Goal: Task Accomplishment & Management: Use online tool/utility

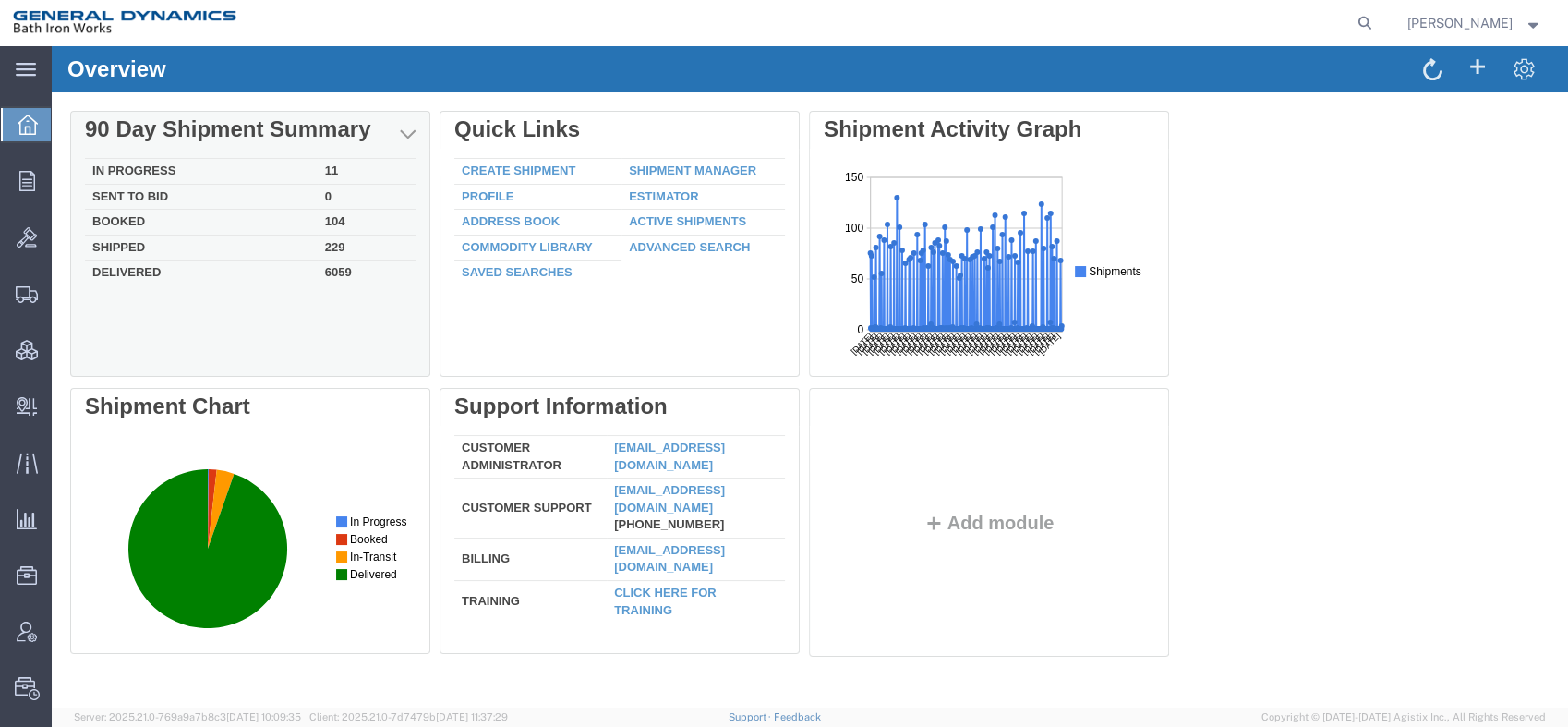
click at [124, 267] on td "Delivered" at bounding box center [201, 270] width 233 height 21
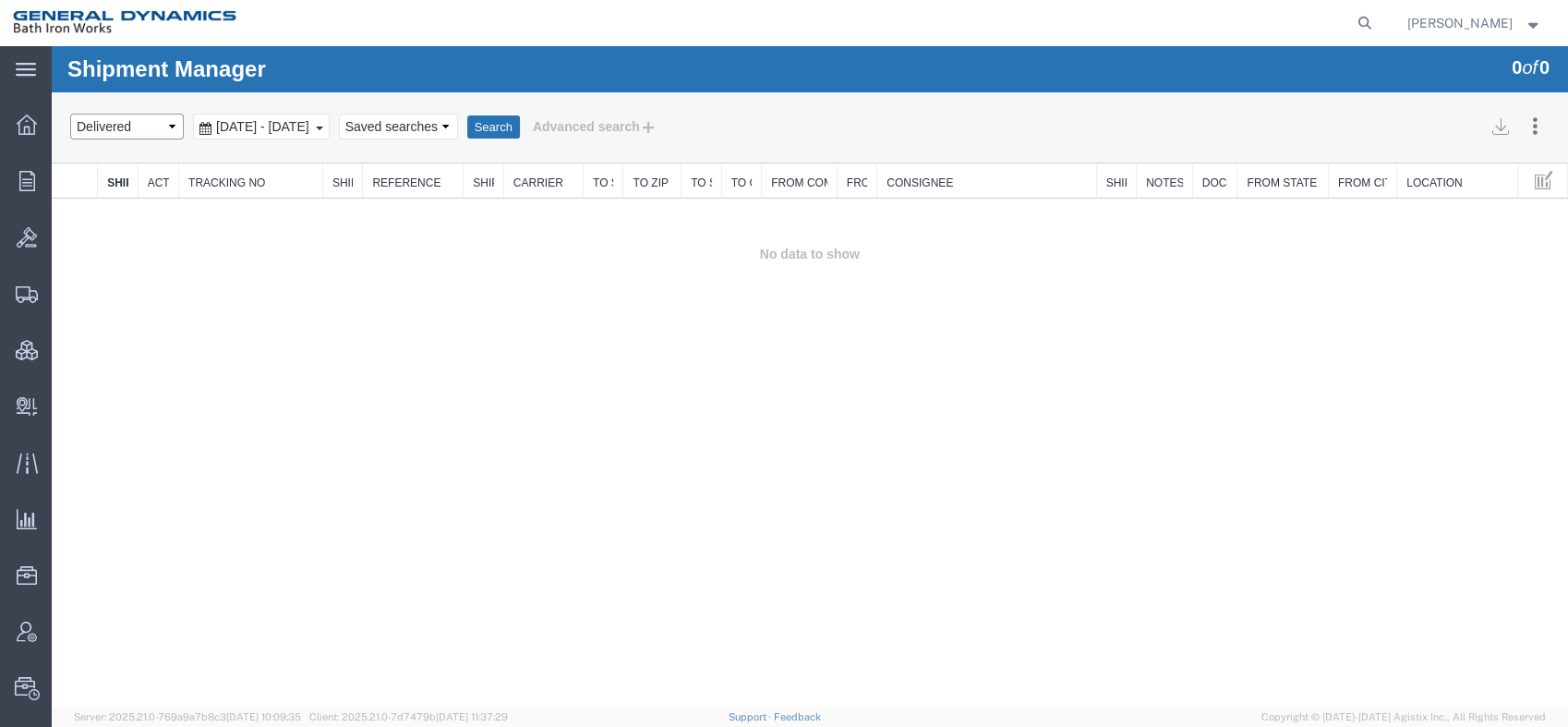
click at [174, 129] on select "Select status Active All Shipments Approved Booked Canceled Delivered Denied Ne…" at bounding box center [127, 127] width 114 height 26
select select "ALL"
click at [70, 114] on select "Select status Active All Shipments Approved Booked Canceled Delivered Denied Ne…" at bounding box center [127, 127] width 114 height 26
click at [323, 127] on b at bounding box center [319, 128] width 7 height 4
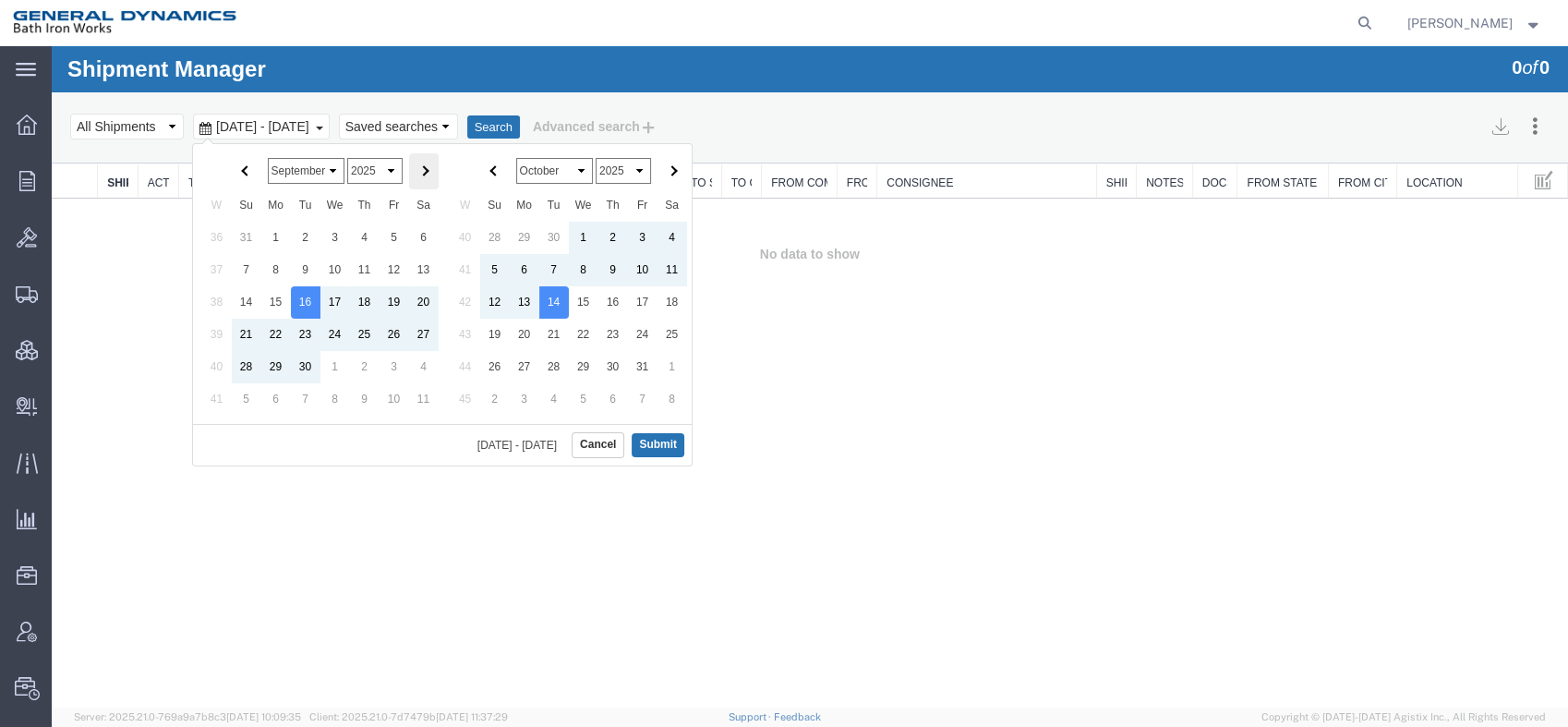
click at [418, 174] on th at bounding box center [424, 171] width 30 height 36
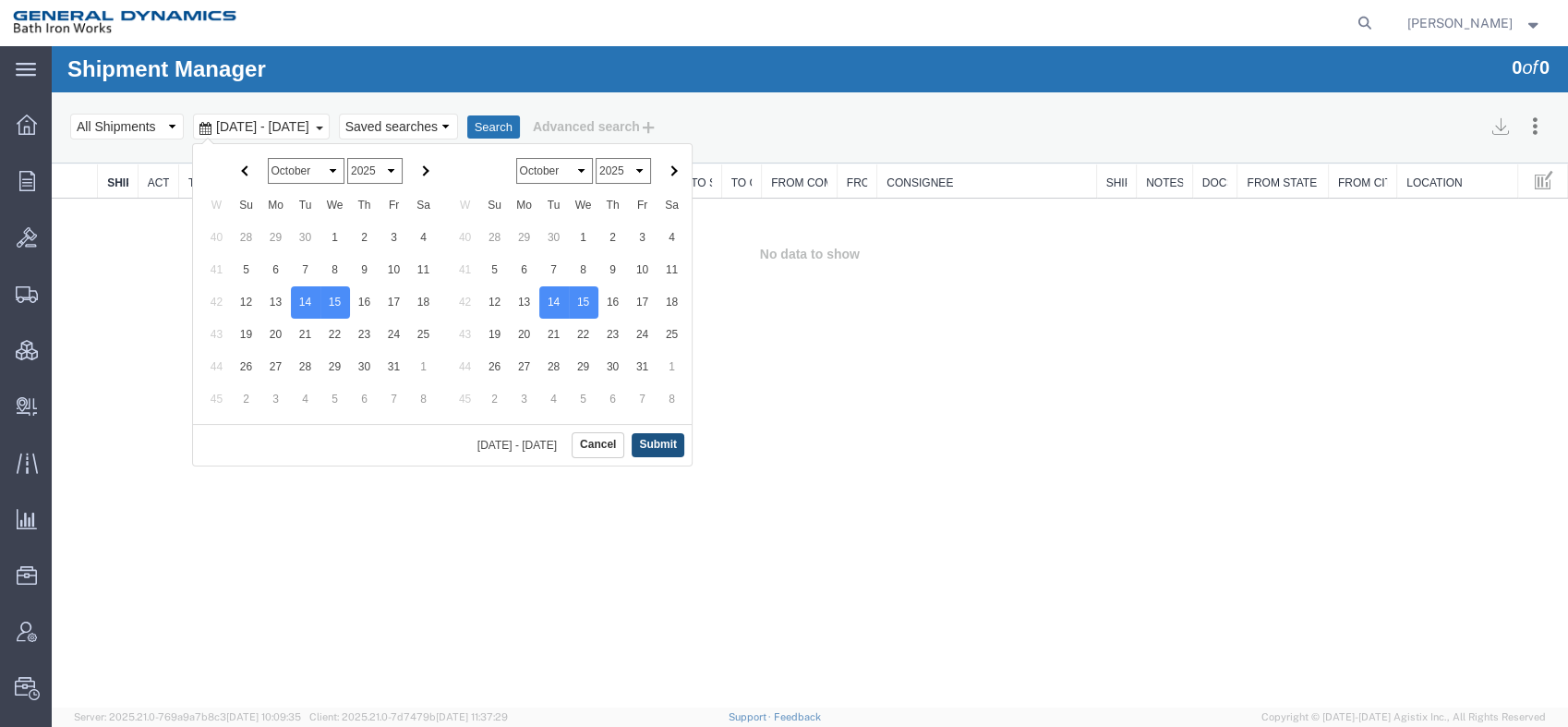
click at [667, 440] on button "Submit" at bounding box center [657, 444] width 53 height 23
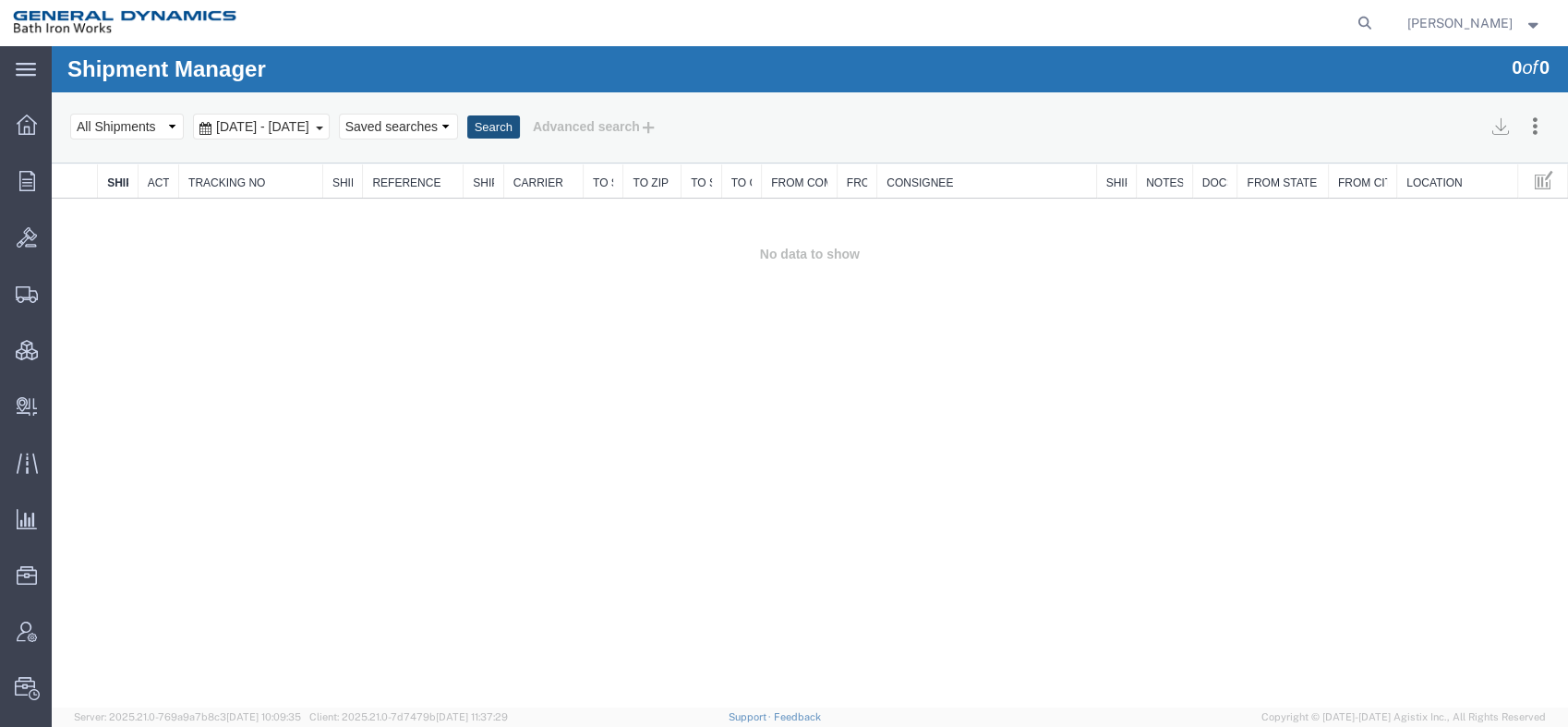
click at [520, 121] on button "Search" at bounding box center [493, 127] width 53 height 24
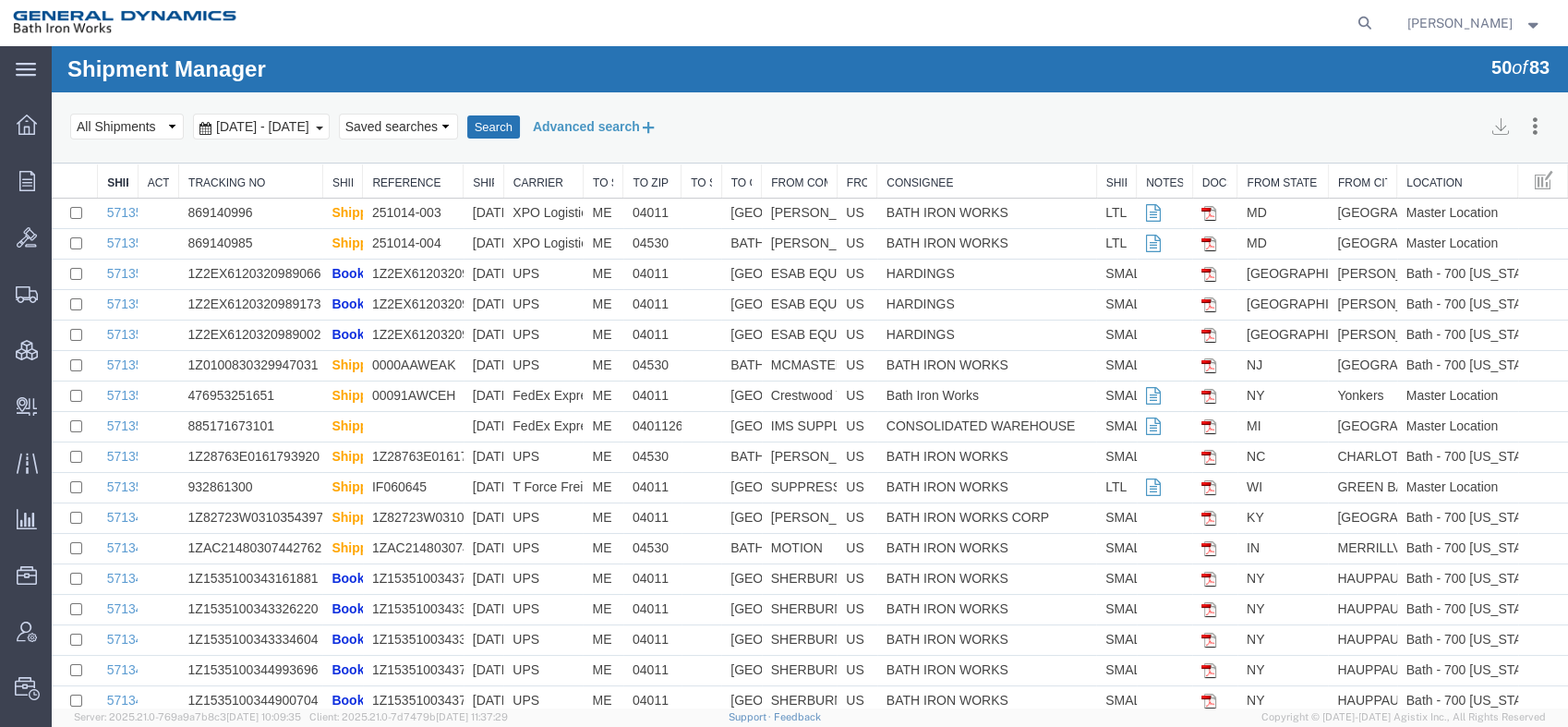
click at [670, 126] on button "Advanced search" at bounding box center [595, 126] width 150 height 31
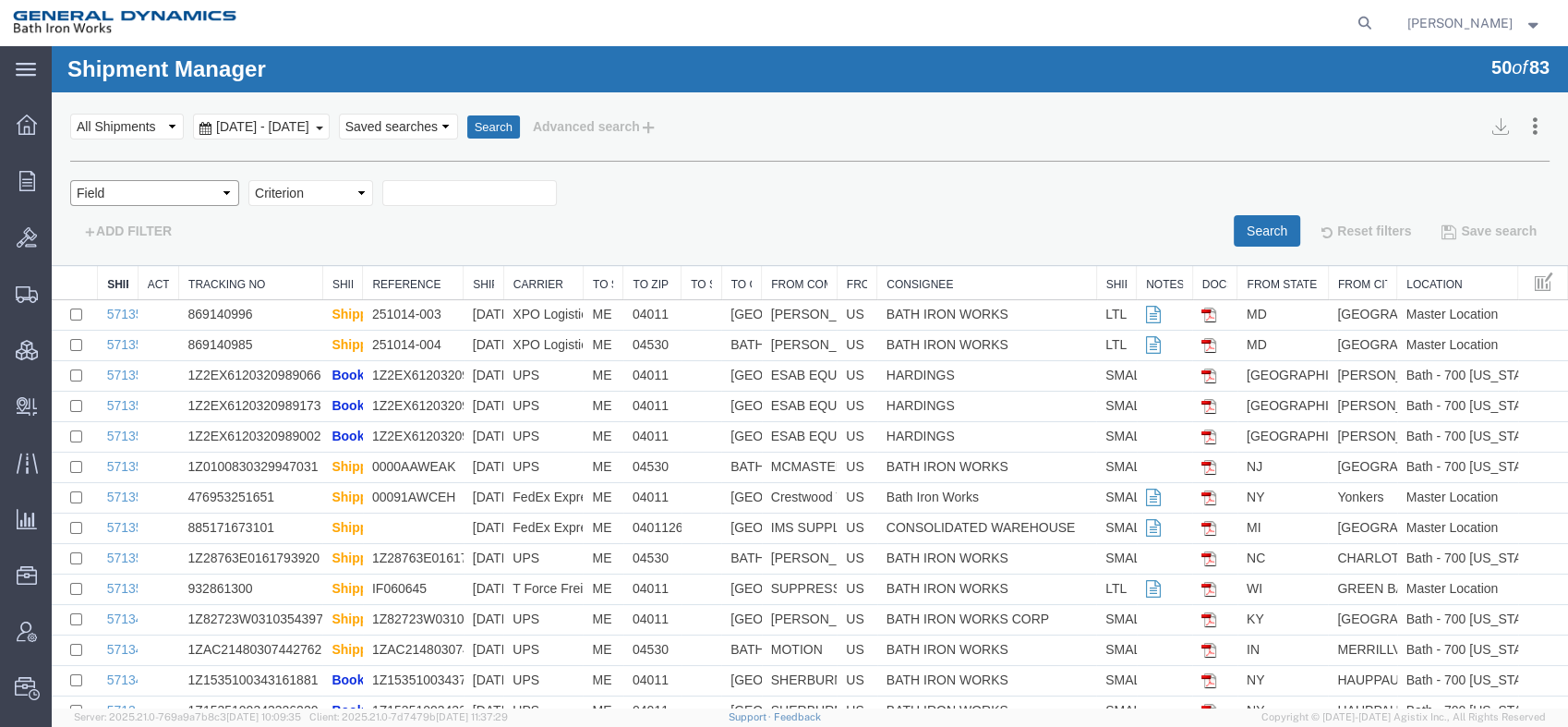
click at [222, 197] on select "Field Account Account Carrier Identifier Actual Delivery Date Actual Ship Date …" at bounding box center [154, 193] width 169 height 26
select select "carriername"
click at [70, 180] on select "Field Account Account Carrier Identifier Actual Delivery Date Actual Ship Date …" at bounding box center [154, 193] width 169 height 26
click at [355, 195] on select "Criterion contains does not contain is is blank is not blank starts with" at bounding box center [310, 193] width 125 height 26
select select "contains"
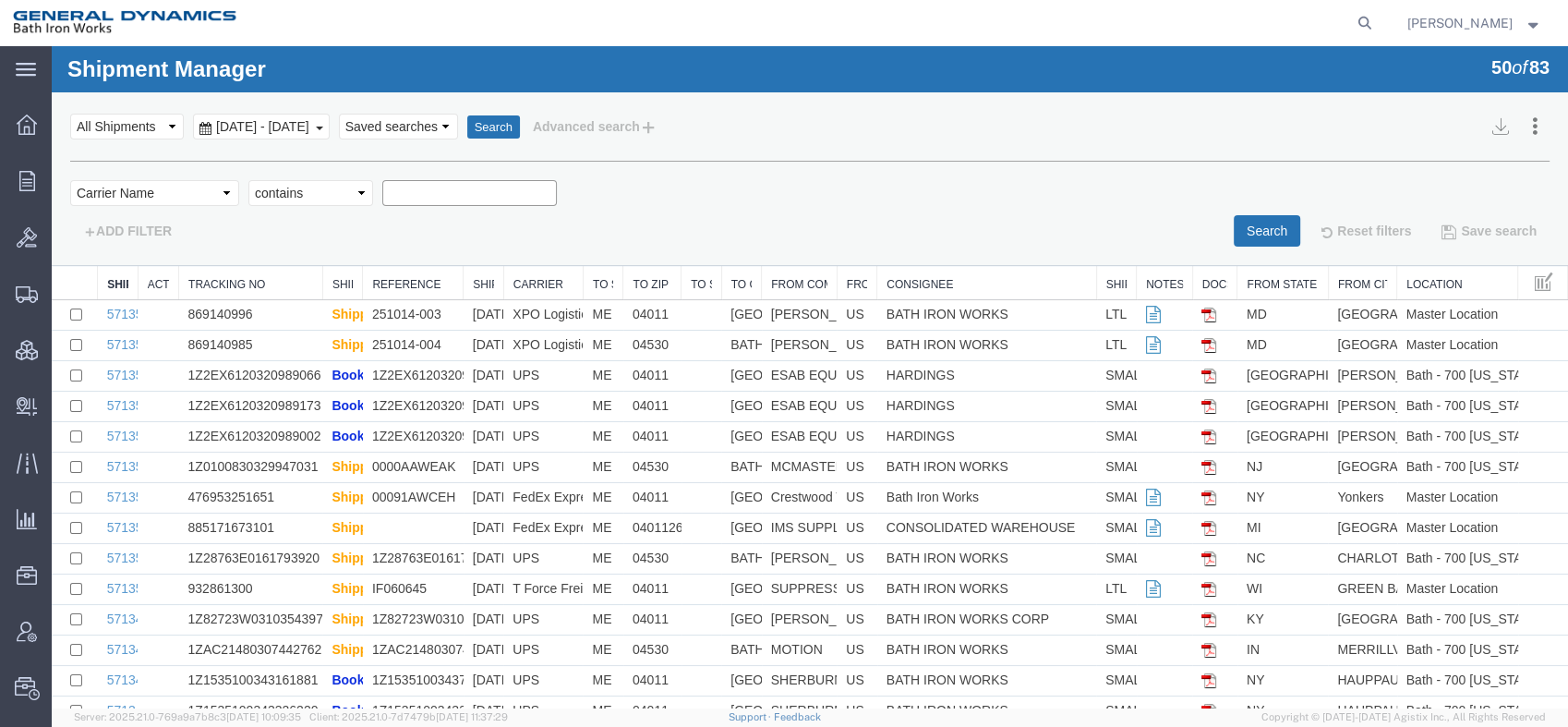
click at [248, 180] on select "Criterion contains does not contain is is blank is not blank starts with" at bounding box center [310, 193] width 125 height 26
type input "FedEx"
drag, startPoint x: 918, startPoint y: 218, endPoint x: 927, endPoint y: 217, distance: 9.3
click at [919, 218] on div "Search Reset filters Save search" at bounding box center [1186, 230] width 753 height 31
click at [1264, 229] on button "Search" at bounding box center [1266, 230] width 66 height 31
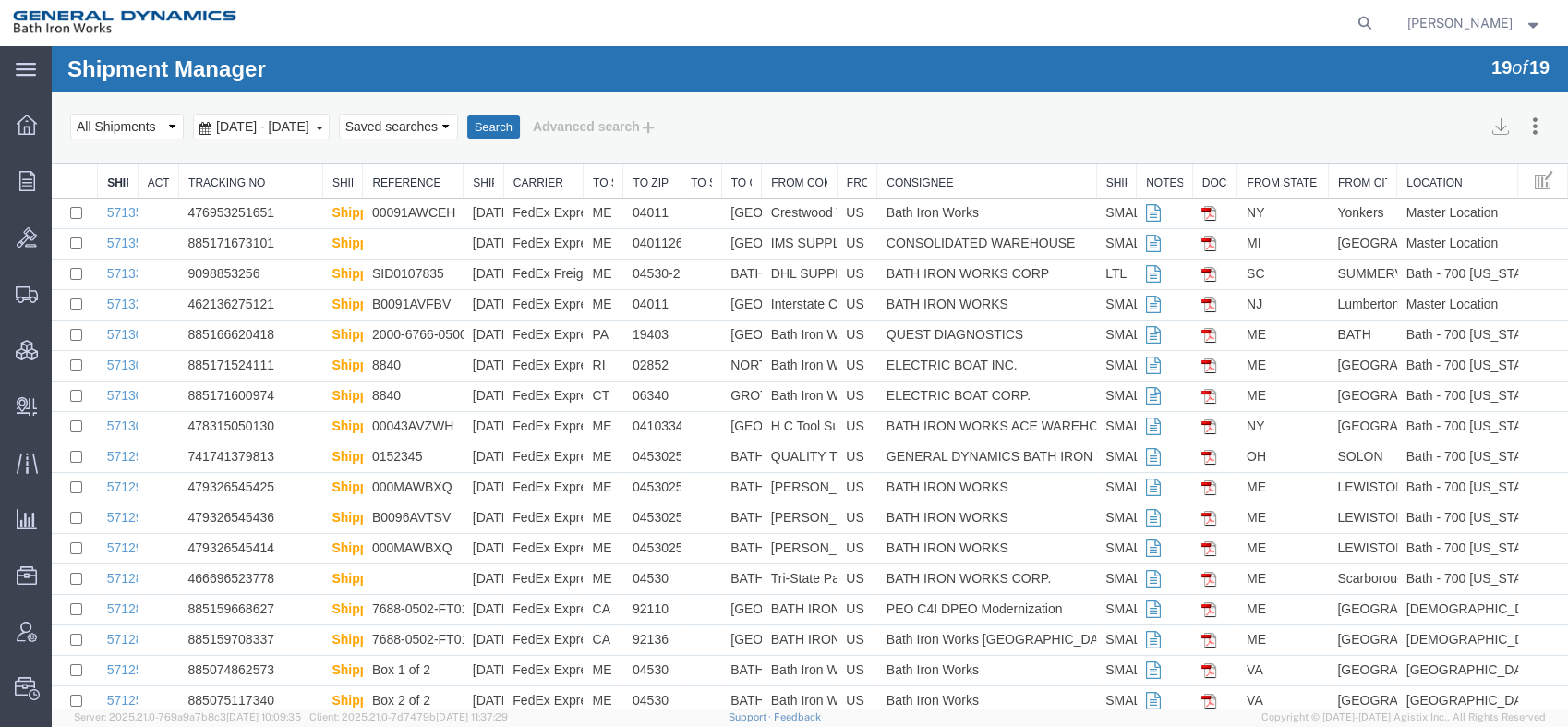
click at [722, 170] on div "Ship No. Actual Delivery Date Tracking No Ship Status Reference Ship Date Carri…" at bounding box center [810, 470] width 1516 height 612
drag, startPoint x: 758, startPoint y: 171, endPoint x: 727, endPoint y: 172, distance: 31.4
click at [727, 172] on div "Ship No. Actual Delivery Date Tracking No Ship Status Reference Ship Date Carri…" at bounding box center [810, 470] width 1516 height 612
drag, startPoint x: 833, startPoint y: 173, endPoint x: 811, endPoint y: 174, distance: 22.2
click at [869, 164] on div at bounding box center [804, 164] width 1505 height 0
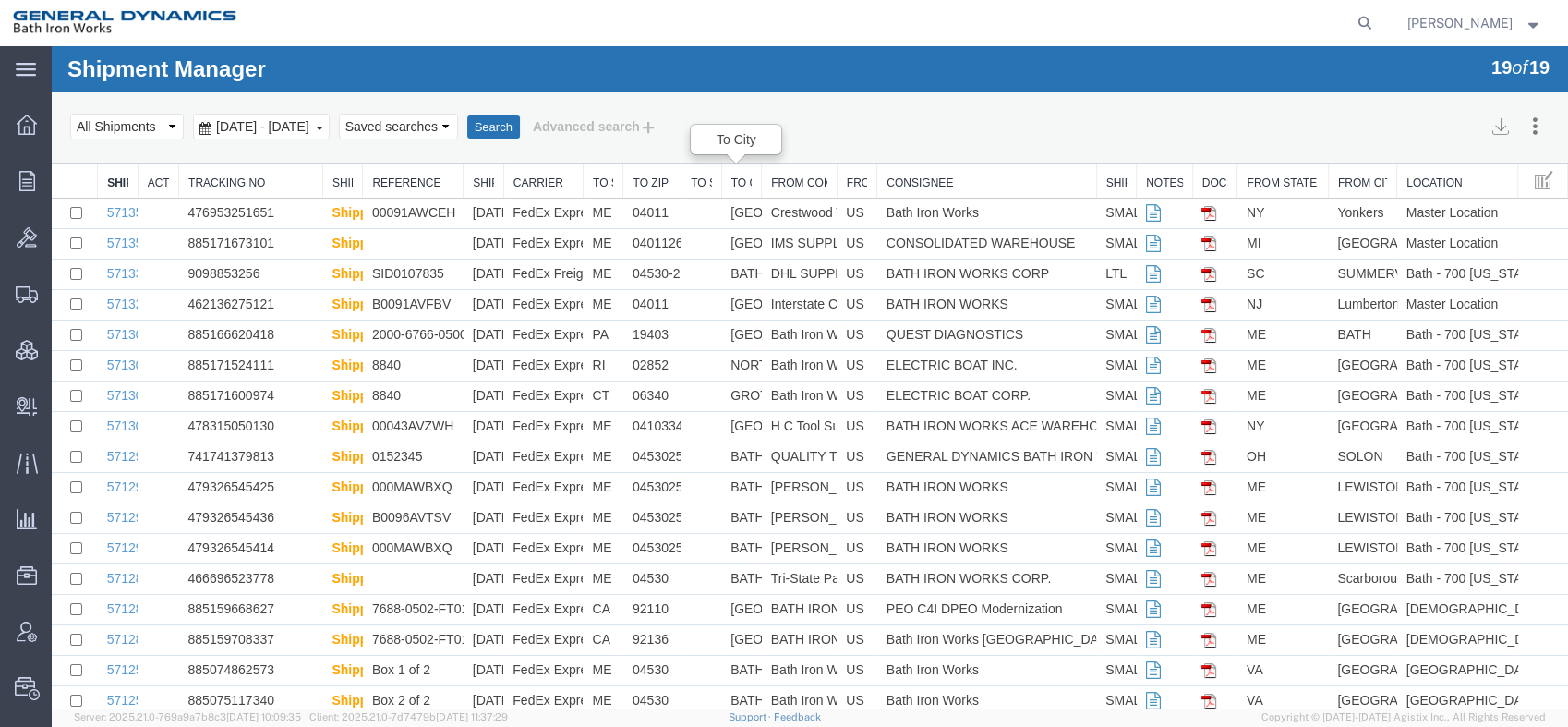
click at [739, 171] on div "Ship No. Actual Delivery Date Tracking No Ship Status Reference Ship Date Carri…" at bounding box center [810, 470] width 1516 height 612
drag, startPoint x: 830, startPoint y: 174, endPoint x: 883, endPoint y: 172, distance: 53.6
click at [883, 172] on div "Ship No. Actual Delivery Date Tracking No Ship Status Reference Ship Date Carri…" at bounding box center [810, 470] width 1516 height 612
click at [802, 175] on link "From Company" at bounding box center [799, 183] width 56 height 16
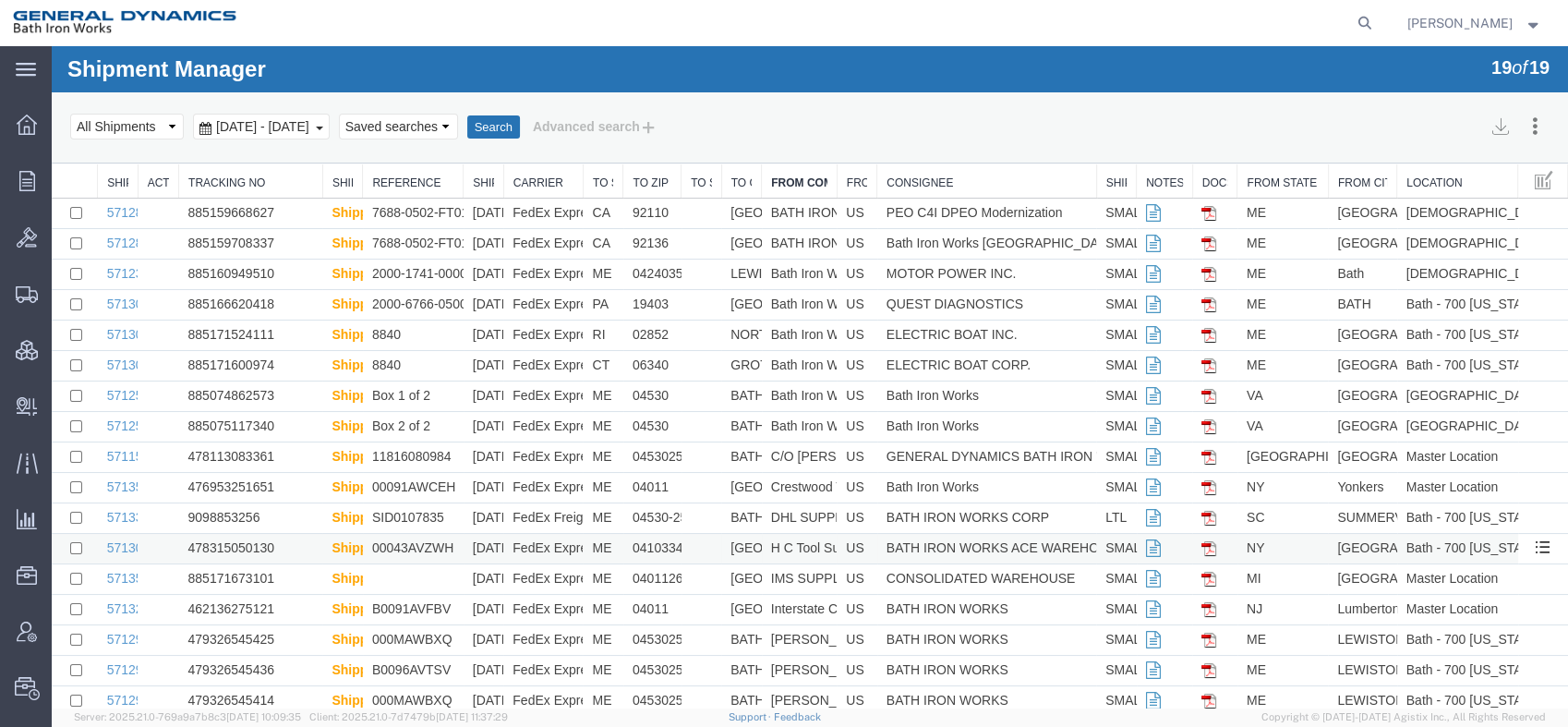
scroll to position [101, 0]
